Goal: Task Accomplishment & Management: Complete application form

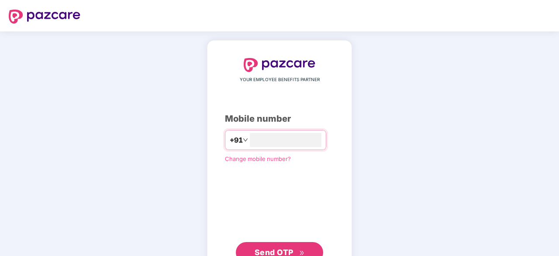
type input "**********"
click at [257, 251] on span "Send OTP" at bounding box center [273, 252] width 39 height 9
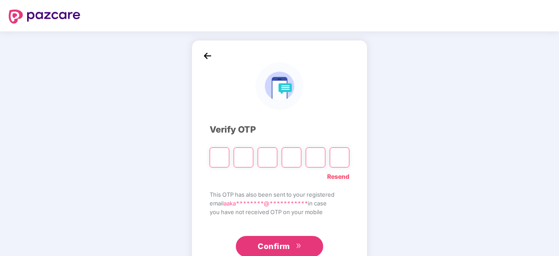
type input "*"
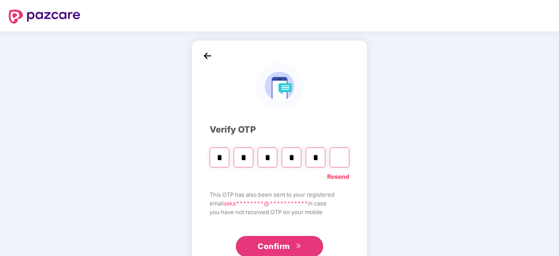
type input "*"
